Goal: Answer question/provide support: Share knowledge or assist other users

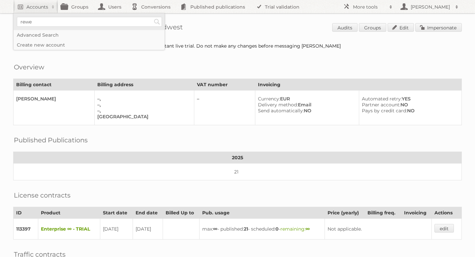
type input"] "Rewe"
click at [157, 22] on input "Search" at bounding box center [157, 22] width 10 height 10
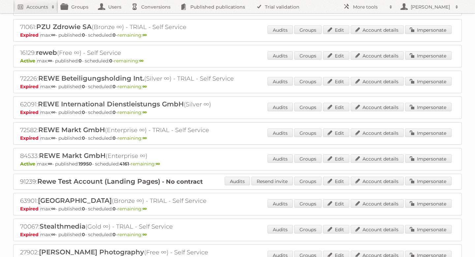
scroll to position [609, 0]
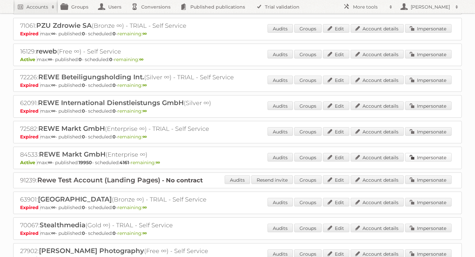
click at [425, 153] on link "Impersonate" at bounding box center [428, 157] width 47 height 9
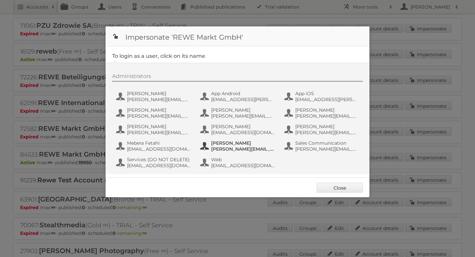
click at [234, 142] on span "Patricia Duszczak" at bounding box center [243, 143] width 64 height 6
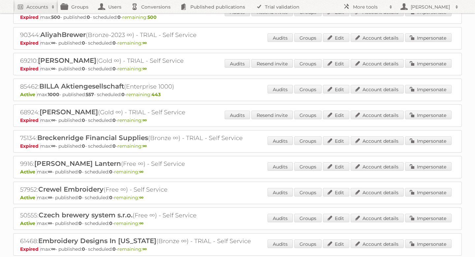
scroll to position [0, 0]
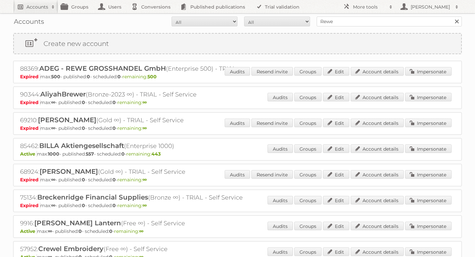
click at [39, 8] on h2 "Accounts" at bounding box center [37, 7] width 22 height 7
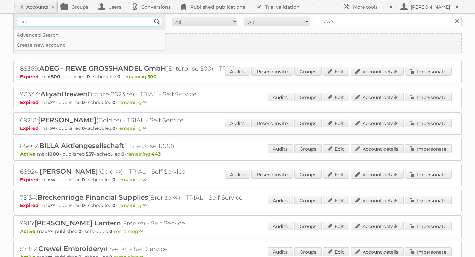
type input"] "Kik textil"
click at [157, 21] on input "Search" at bounding box center [157, 22] width 10 height 10
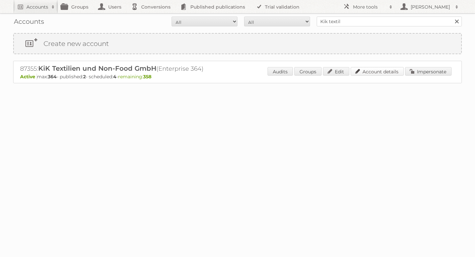
click at [363, 72] on link "Account details" at bounding box center [377, 71] width 53 height 9
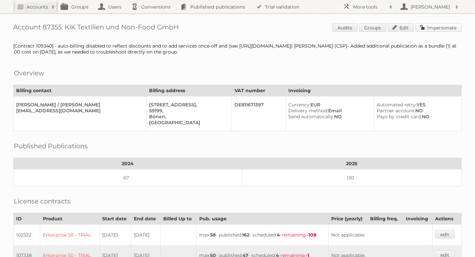
click at [445, 25] on link "Impersonate" at bounding box center [438, 27] width 47 height 9
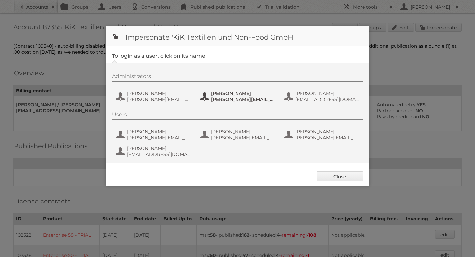
click at [225, 90] on button "[PERSON_NAME] [PERSON_NAME][EMAIL_ADDRESS][PERSON_NAME][DOMAIN_NAME]" at bounding box center [239, 96] width 78 height 13
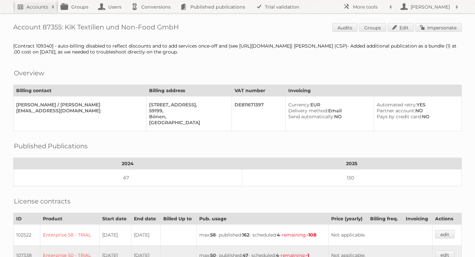
click at [41, 8] on h2 "Accounts" at bounding box center [37, 7] width 22 height 7
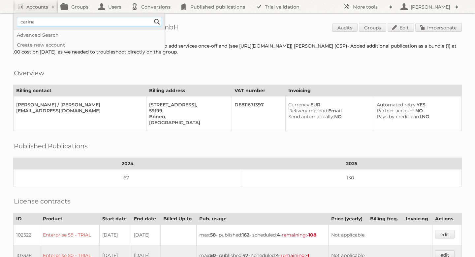
type input"] "[PERSON_NAME]"
click at [154, 23] on input "Search" at bounding box center [157, 22] width 10 height 10
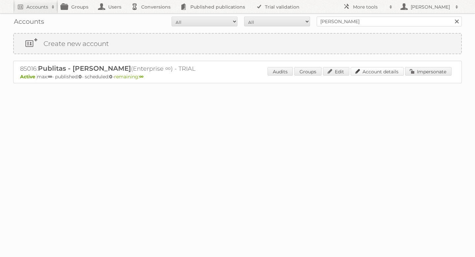
click at [378, 75] on link "Account details" at bounding box center [377, 71] width 53 height 9
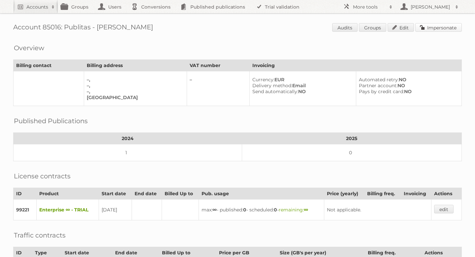
click at [442, 26] on link "Impersonate" at bounding box center [438, 27] width 47 height 9
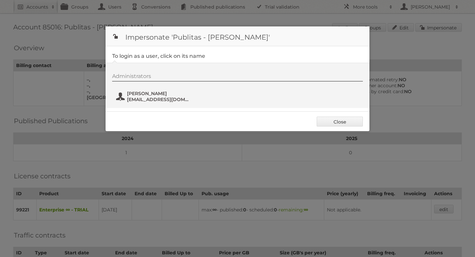
click at [135, 98] on span "[EMAIL_ADDRESS][DOMAIN_NAME]" at bounding box center [159, 99] width 64 height 6
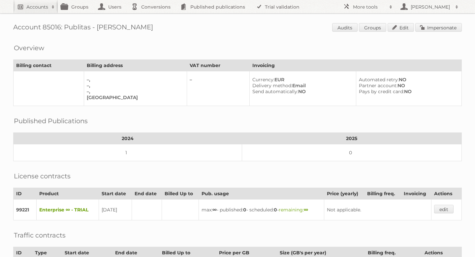
click at [36, 11] on link "Accounts" at bounding box center [35, 6] width 45 height 13
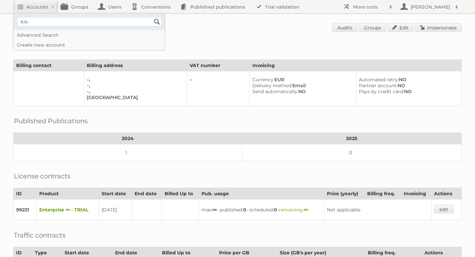
type input"] "Kik textil"
click at [162, 23] on li "Kik textil Search" at bounding box center [89, 22] width 151 height 16
click at [156, 21] on input "Search" at bounding box center [157, 22] width 10 height 10
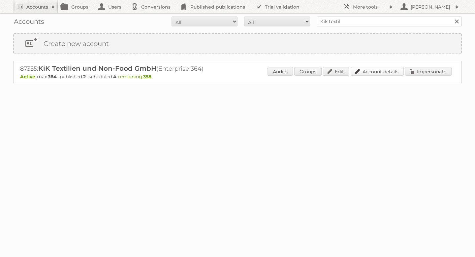
click at [382, 73] on link "Account details" at bounding box center [377, 71] width 53 height 9
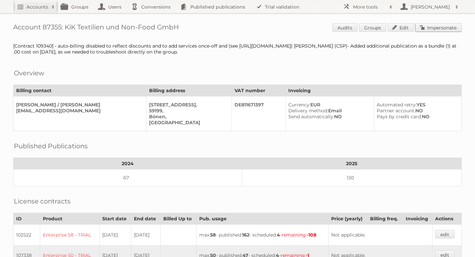
click at [435, 26] on link "Impersonate" at bounding box center [438, 27] width 47 height 9
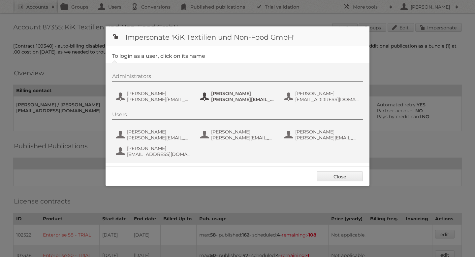
click at [228, 91] on span "[PERSON_NAME]" at bounding box center [243, 93] width 64 height 6
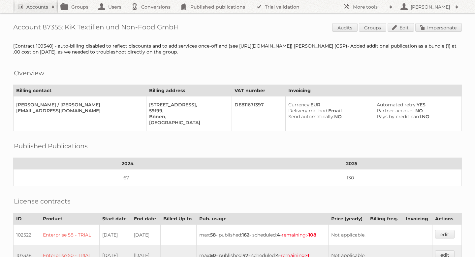
click at [40, 1] on link "Accounts" at bounding box center [35, 6] width 45 height 13
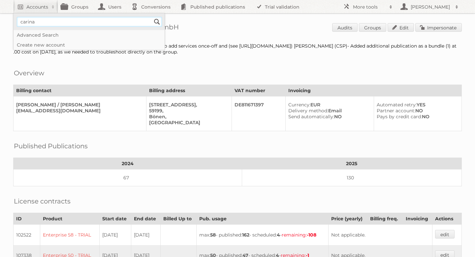
type input"] "[PERSON_NAME]"
click at [157, 24] on input "Search" at bounding box center [157, 22] width 10 height 10
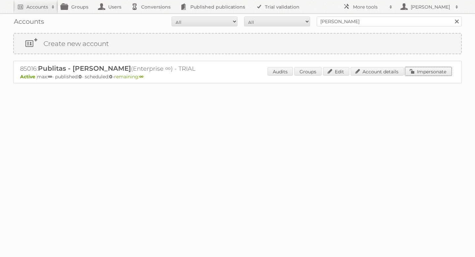
click at [430, 70] on link "Impersonate" at bounding box center [428, 71] width 47 height 9
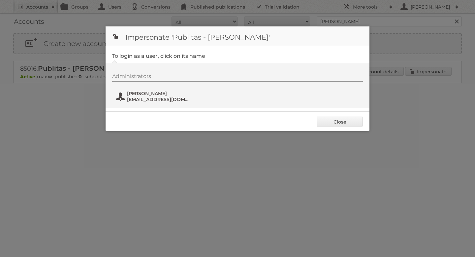
click at [152, 101] on span "[EMAIL_ADDRESS][DOMAIN_NAME]" at bounding box center [159, 99] width 64 height 6
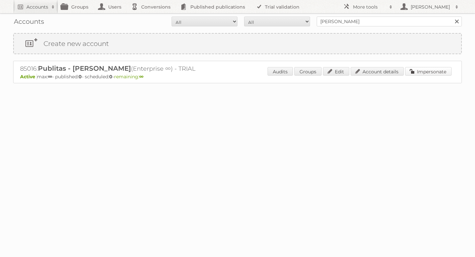
click at [427, 70] on link "Impersonate" at bounding box center [428, 71] width 47 height 9
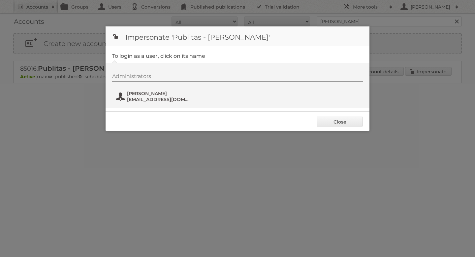
click at [150, 95] on span "[PERSON_NAME]" at bounding box center [159, 93] width 64 height 6
